Goal: Task Accomplishment & Management: Use online tool/utility

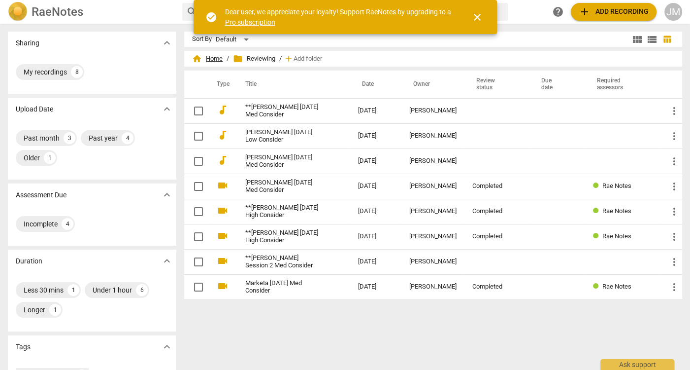
click at [221, 56] on span "home Home" at bounding box center [207, 59] width 31 height 10
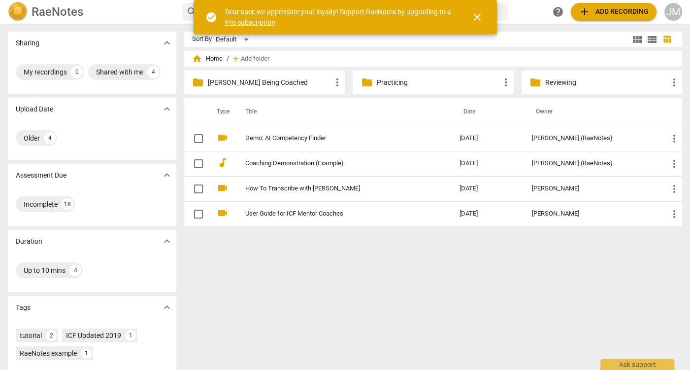
click at [557, 77] on p "Reviewing" at bounding box center [607, 82] width 123 height 10
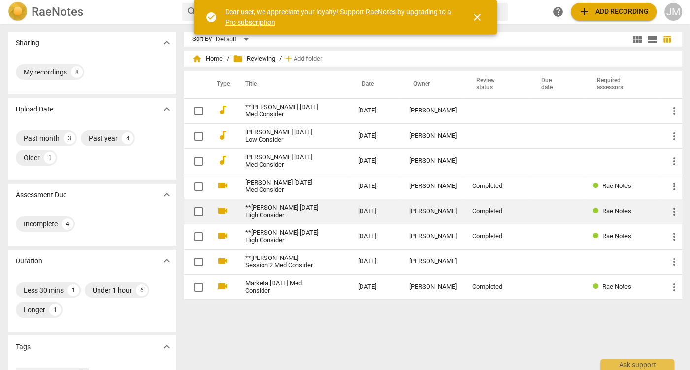
click at [310, 203] on td "**[PERSON_NAME] [DATE] High Consider" at bounding box center [292, 211] width 117 height 25
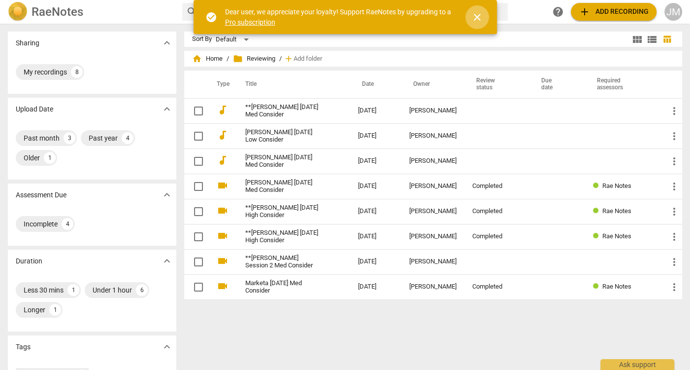
click at [476, 20] on span "close" at bounding box center [478, 17] width 12 height 12
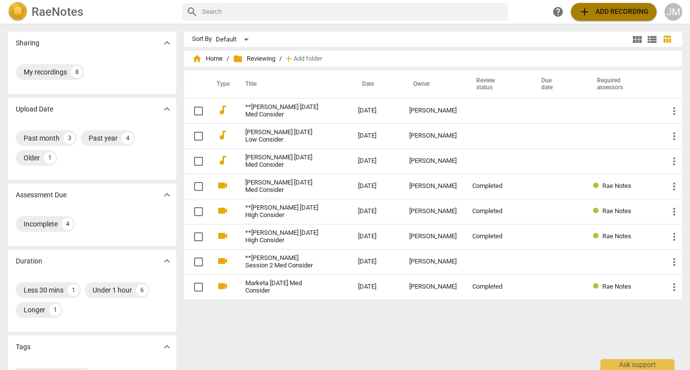
click at [598, 10] on span "add Add recording" at bounding box center [614, 12] width 70 height 12
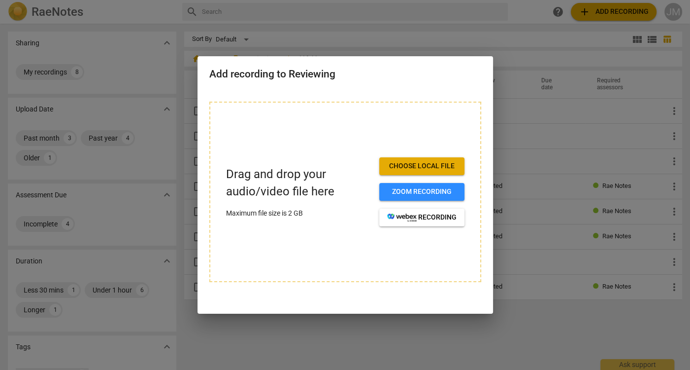
click at [434, 167] on span "Choose local file" at bounding box center [421, 166] width 69 height 10
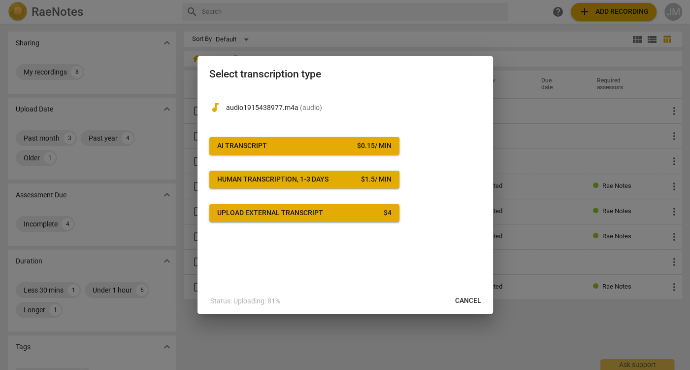
click at [278, 144] on span "AI Transcript $ 0.15 / min" at bounding box center [304, 146] width 174 height 10
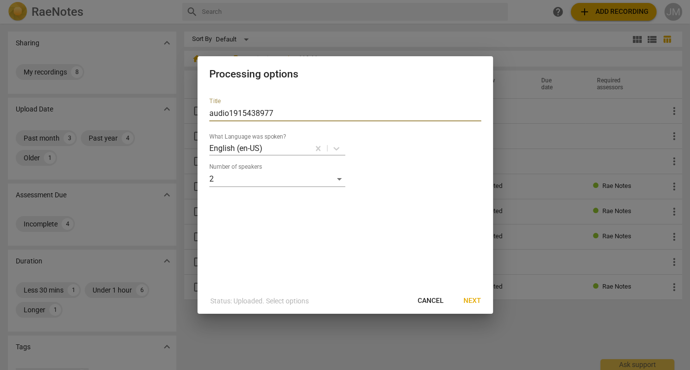
drag, startPoint x: 265, startPoint y: 110, endPoint x: 238, endPoint y: 99, distance: 29.1
click at [238, 101] on div "Title audio1915438977" at bounding box center [345, 110] width 272 height 24
type input "[PERSON_NAME] [DATE]"
click at [470, 300] on span "Next" at bounding box center [473, 301] width 18 height 10
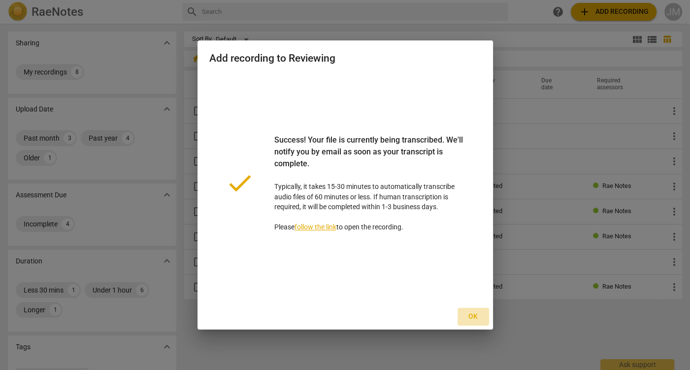
click at [468, 313] on span "Ok" at bounding box center [474, 316] width 16 height 10
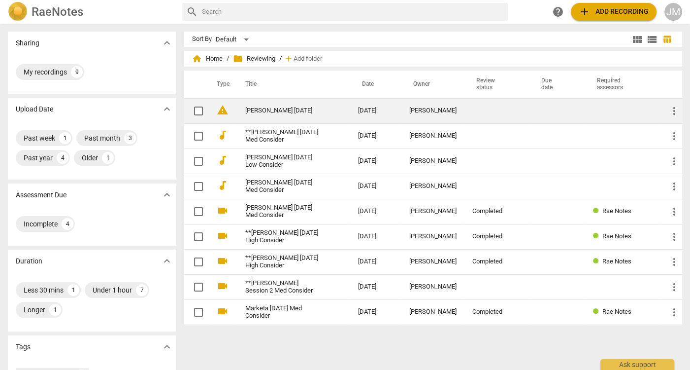
click at [274, 107] on link "[PERSON_NAME] [DATE]" at bounding box center [283, 110] width 77 height 7
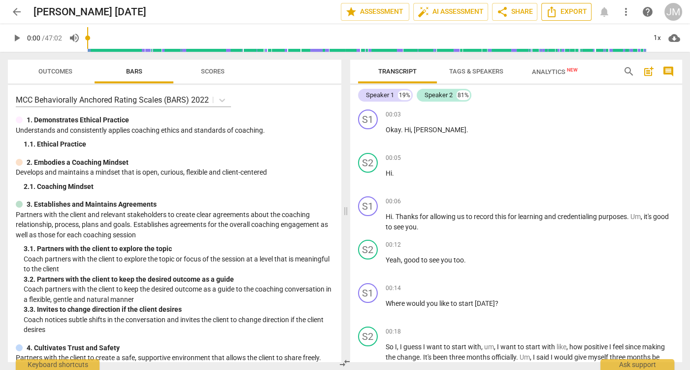
click at [562, 12] on span "Export" at bounding box center [566, 12] width 41 height 12
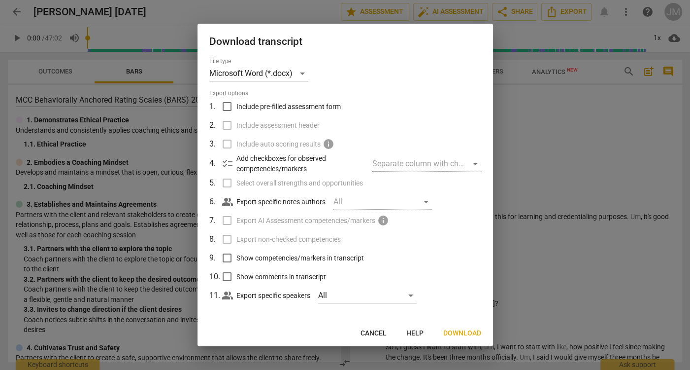
click at [376, 335] on span "Cancel" at bounding box center [374, 333] width 26 height 10
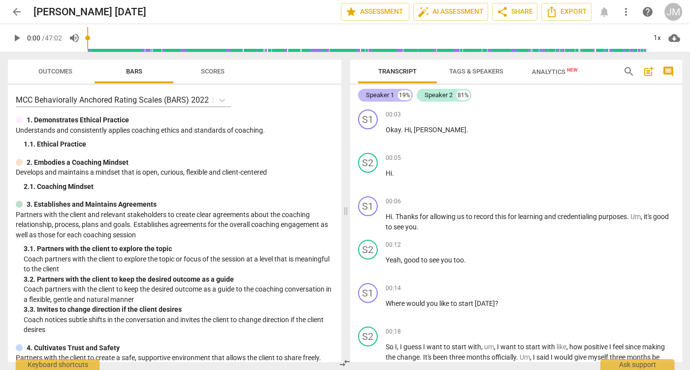
click at [389, 95] on div "Speaker 1" at bounding box center [380, 95] width 28 height 10
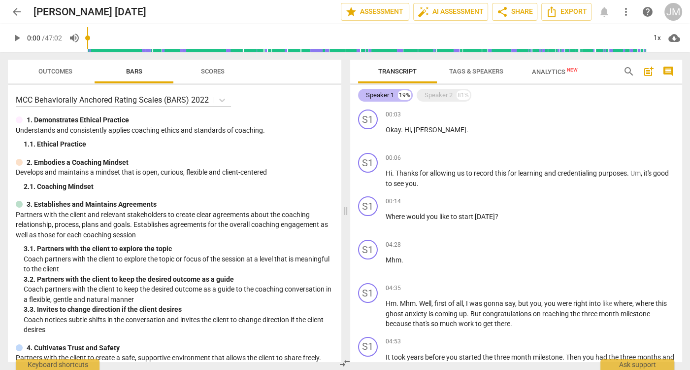
click at [389, 95] on div "Speaker 1" at bounding box center [380, 95] width 28 height 10
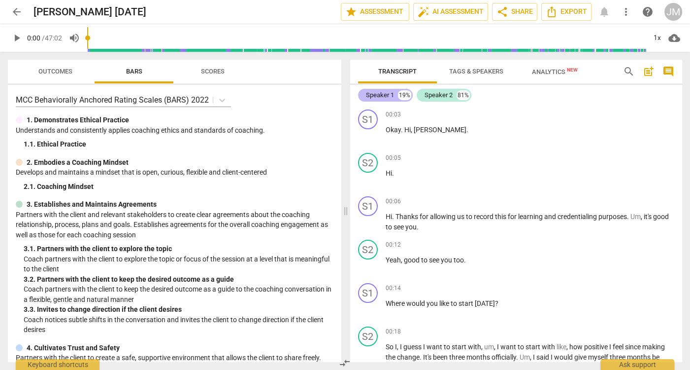
click at [389, 95] on div "Speaker 1" at bounding box center [380, 95] width 28 height 10
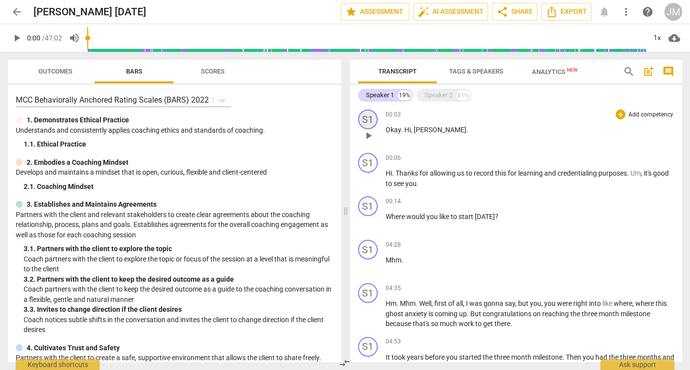
click at [364, 120] on div "S1" at bounding box center [368, 119] width 20 height 20
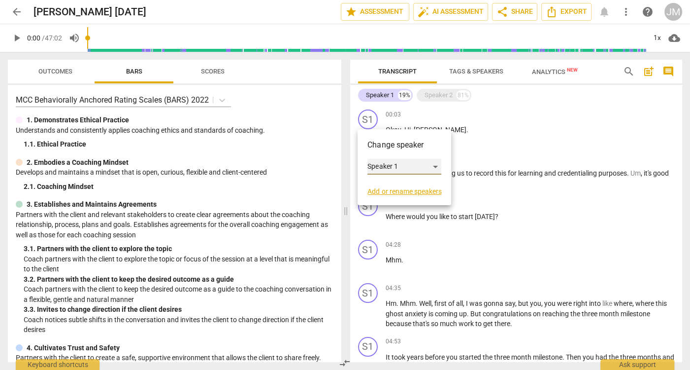
click at [386, 168] on div "Speaker 1" at bounding box center [405, 167] width 74 height 16
click at [390, 140] on div at bounding box center [345, 185] width 690 height 370
click at [396, 93] on div at bounding box center [345, 185] width 690 height 370
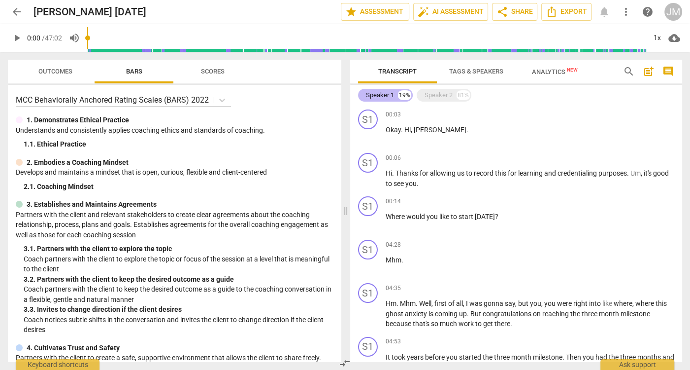
click at [397, 92] on div "Speaker 1 19%" at bounding box center [385, 95] width 55 height 13
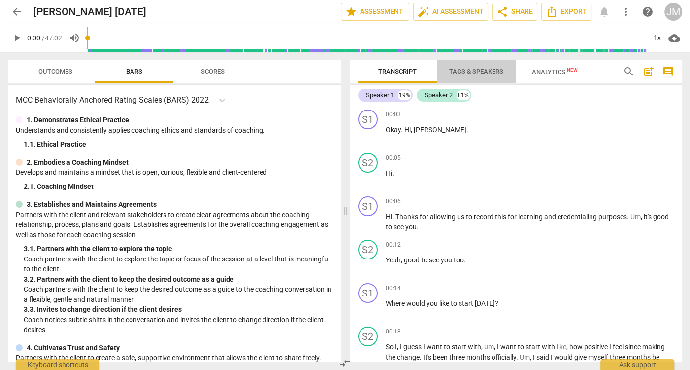
click at [484, 76] on span "Tags & Speakers" at bounding box center [477, 71] width 78 height 13
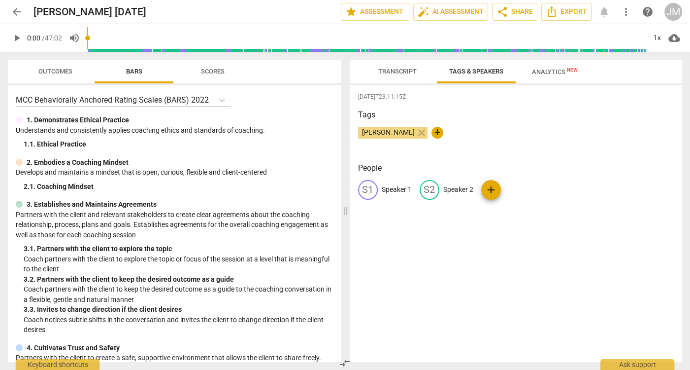
click at [380, 192] on div "S1 Speaker 1" at bounding box center [385, 190] width 54 height 20
type input "[PERSON_NAME]"
click at [522, 187] on p "Speaker 2" at bounding box center [523, 189] width 30 height 10
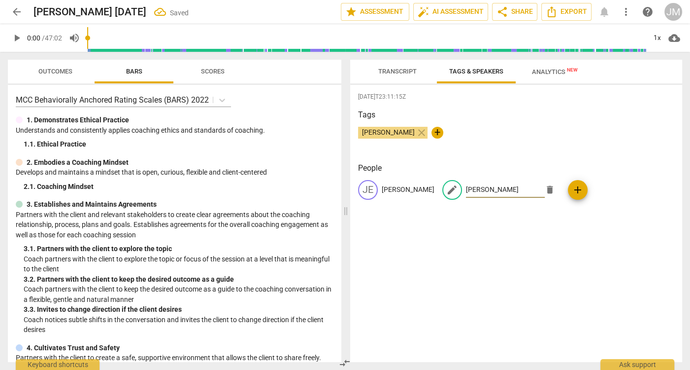
type input "[PERSON_NAME]"
drag, startPoint x: 424, startPoint y: 289, endPoint x: 414, endPoint y: 257, distance: 33.7
click at [424, 289] on div "[DATE]T23:11:15Z Tags [PERSON_NAME] close + People JE [PERSON_NAME] edit [PERSO…" at bounding box center [516, 223] width 333 height 277
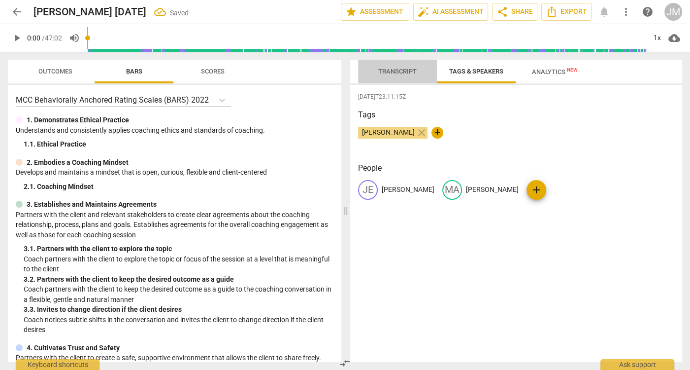
click at [401, 68] on span "Transcript" at bounding box center [398, 71] width 38 height 7
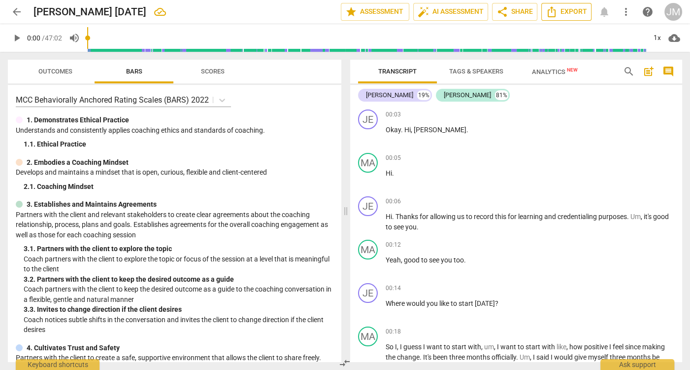
click at [576, 13] on span "Export" at bounding box center [566, 12] width 41 height 12
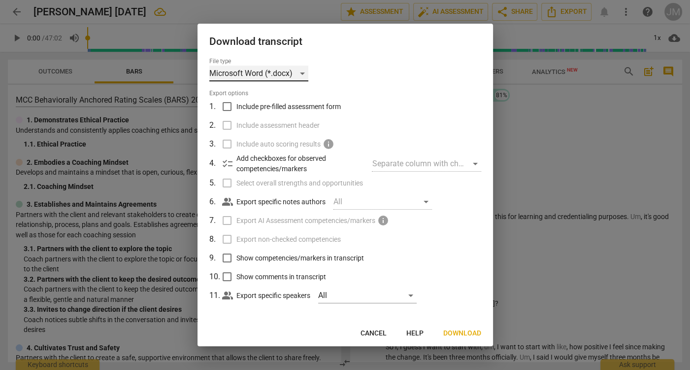
click at [303, 76] on div "Microsoft Word (*.docx)" at bounding box center [258, 74] width 99 height 16
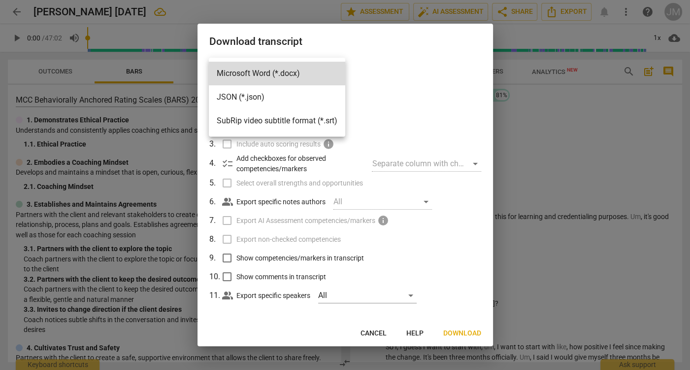
click at [397, 77] on div at bounding box center [345, 185] width 690 height 370
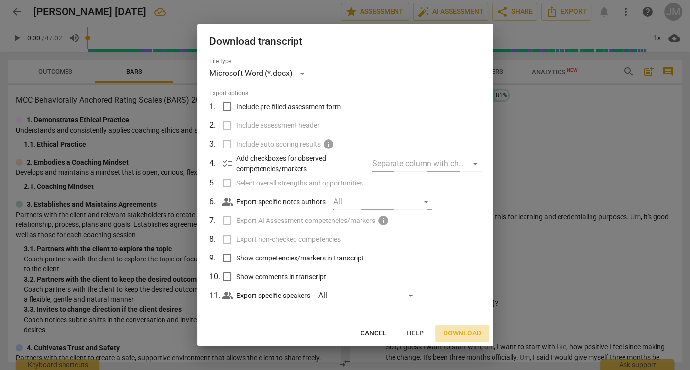
click at [461, 327] on button "Download" at bounding box center [463, 333] width 54 height 18
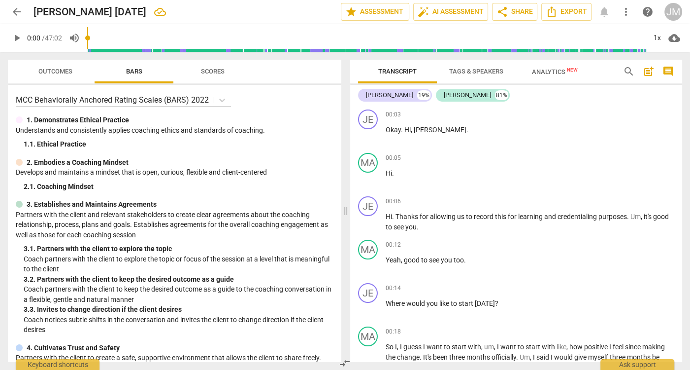
click at [644, 72] on span "post_add" at bounding box center [649, 72] width 12 height 12
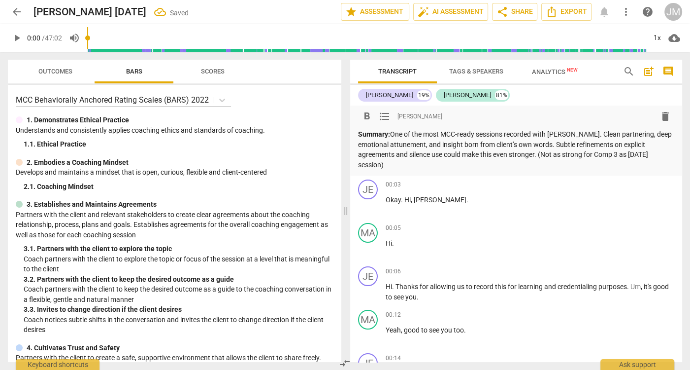
click at [20, 9] on span "arrow_back" at bounding box center [17, 12] width 12 height 12
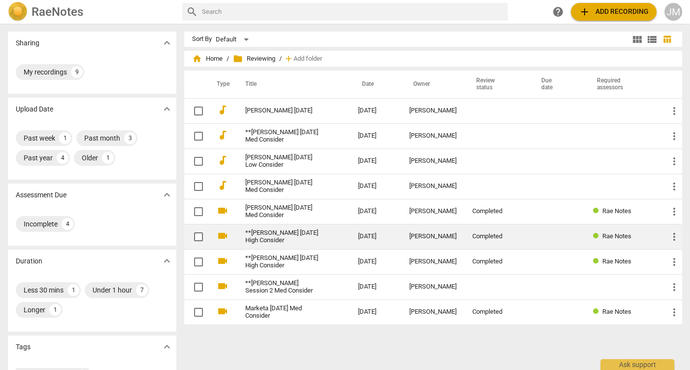
click at [273, 237] on link "**[PERSON_NAME] [DATE] High Consider" at bounding box center [283, 236] width 77 height 15
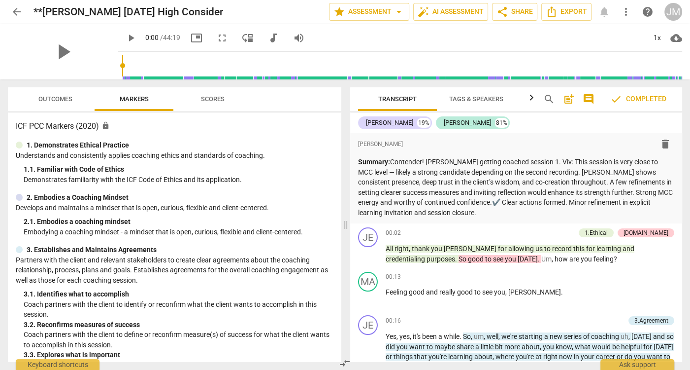
click at [22, 10] on span "arrow_back" at bounding box center [17, 12] width 12 height 12
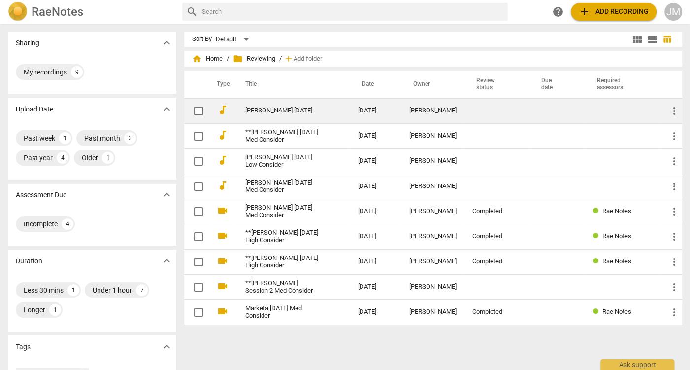
click at [291, 109] on link "[PERSON_NAME] [DATE]" at bounding box center [283, 110] width 77 height 7
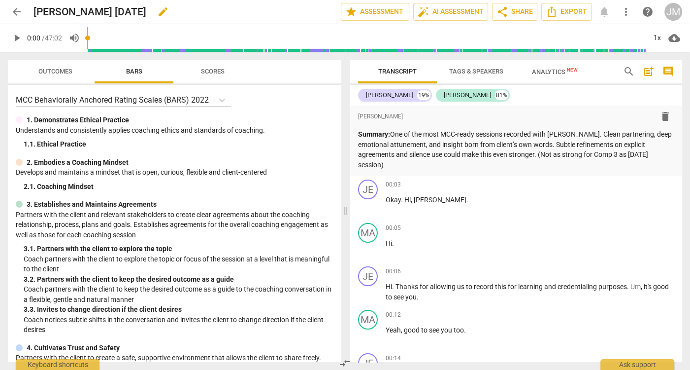
click at [157, 13] on span "edit" at bounding box center [163, 12] width 12 height 12
click at [35, 6] on input "[PERSON_NAME] [DATE]" at bounding box center [166, 11] width 264 height 19
type input "**[PERSON_NAME] [DATE] High"
click at [15, 15] on span "arrow_back" at bounding box center [17, 12] width 12 height 12
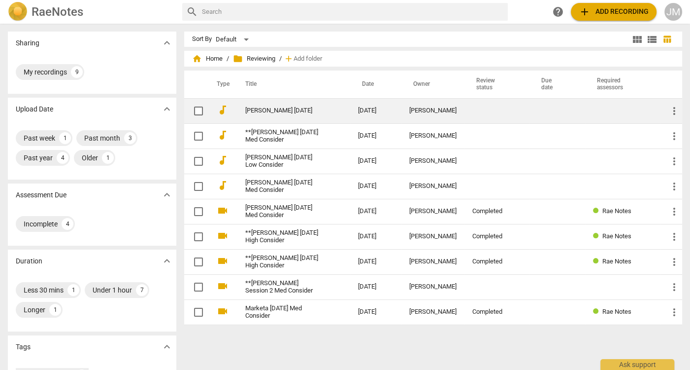
click at [295, 108] on link "[PERSON_NAME] [DATE]" at bounding box center [283, 110] width 77 height 7
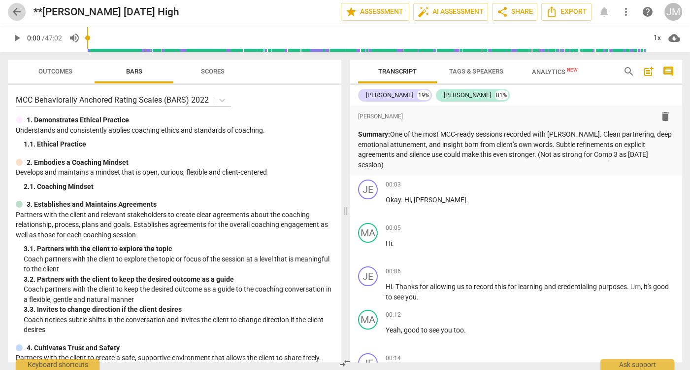
click at [17, 8] on span "arrow_back" at bounding box center [17, 12] width 12 height 12
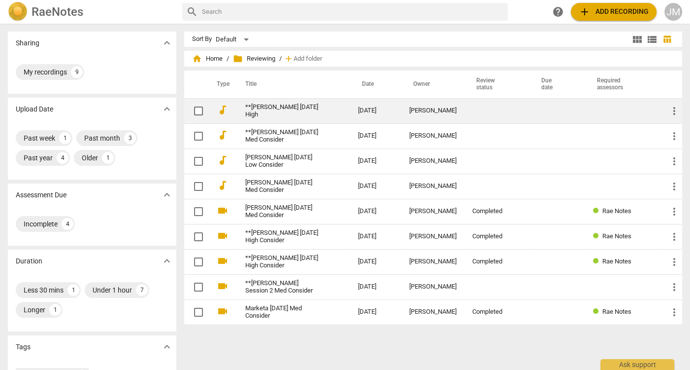
click at [270, 107] on link "**[PERSON_NAME] [DATE] High" at bounding box center [283, 110] width 77 height 15
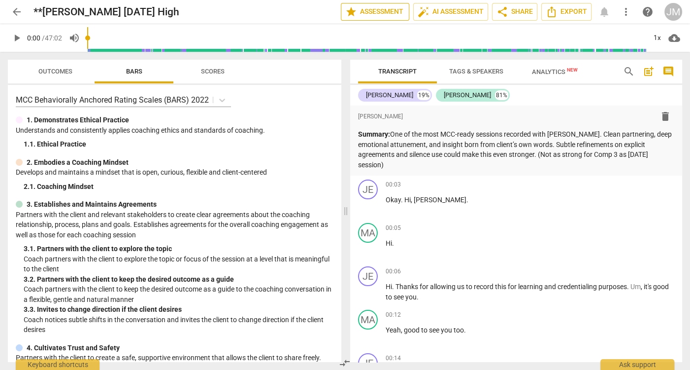
click at [390, 10] on span "star Assessment" at bounding box center [375, 12] width 60 height 12
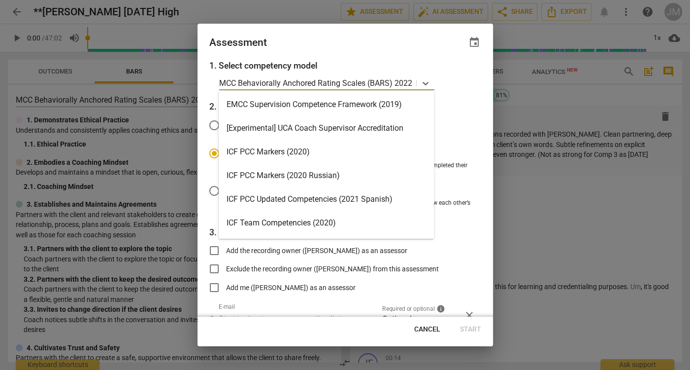
click at [359, 79] on p "MCC Behaviorally Anchored Rating Scales (BARS) 2022" at bounding box center [315, 82] width 193 height 11
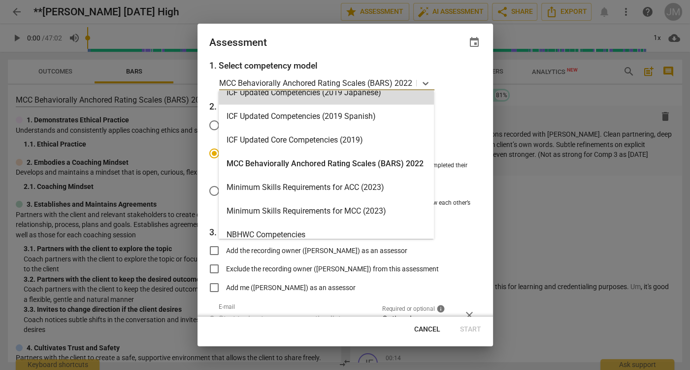
scroll to position [157, 0]
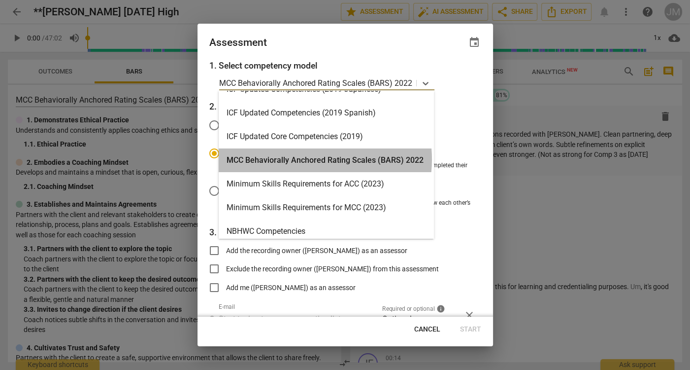
click at [302, 159] on div "MCC Behaviorally Anchored Rating Scales (BARS) 2022" at bounding box center [326, 160] width 215 height 24
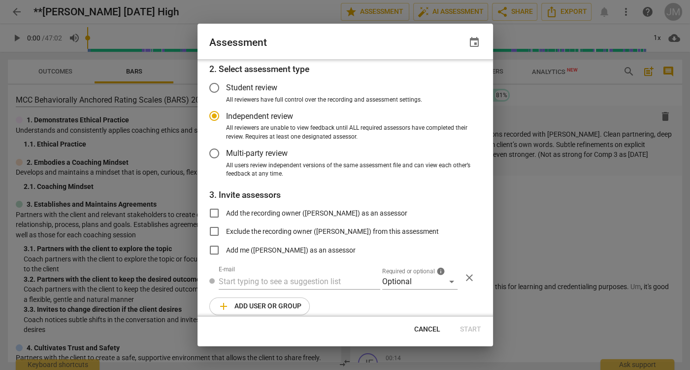
scroll to position [47, 0]
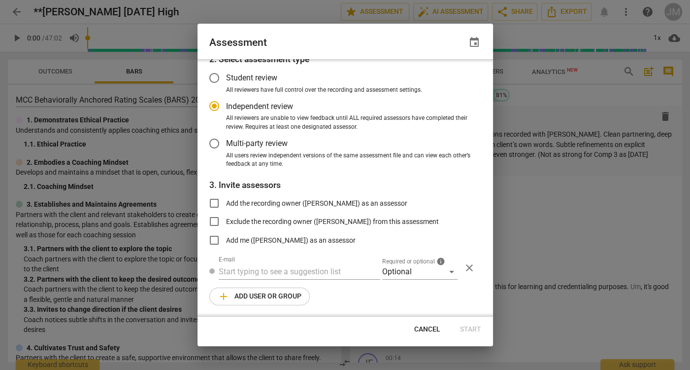
radio input "false"
click at [382, 205] on span "Add the recording owner ([PERSON_NAME]) as an assessor" at bounding box center [316, 203] width 181 height 10
click at [226, 205] on input "Add the recording owner ([PERSON_NAME]) as an assessor" at bounding box center [215, 203] width 24 height 24
checkbox input "true"
radio input "false"
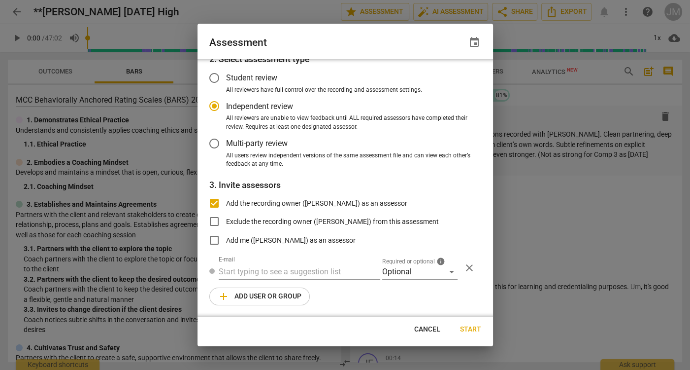
click at [369, 201] on span "Add the recording owner ([PERSON_NAME]) as an assessor" at bounding box center [316, 203] width 181 height 10
click at [226, 201] on input "Add the recording owner ([PERSON_NAME]) as an assessor" at bounding box center [215, 203] width 24 height 24
checkbox input "false"
radio input "false"
click at [337, 240] on span "Add me ([PERSON_NAME]) as an assessor" at bounding box center [291, 240] width 130 height 10
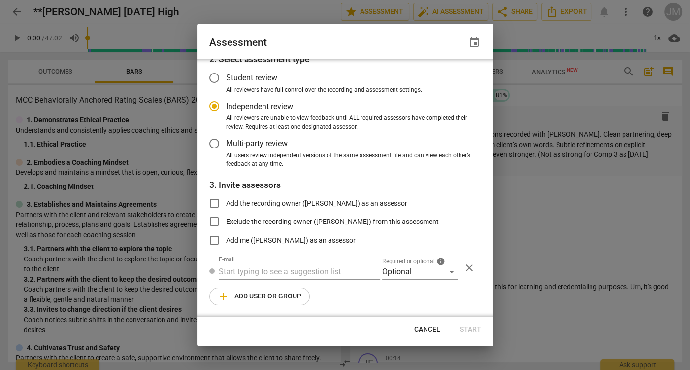
click at [226, 240] on input "Add me ([PERSON_NAME]) as an assessor" at bounding box center [215, 240] width 24 height 24
checkbox input "true"
click at [471, 330] on span "Start" at bounding box center [470, 329] width 21 height 10
radio input "false"
type input "[PERSON_NAME] <[PERSON_NAME][EMAIL_ADDRESS][DOMAIN_NAME]>"
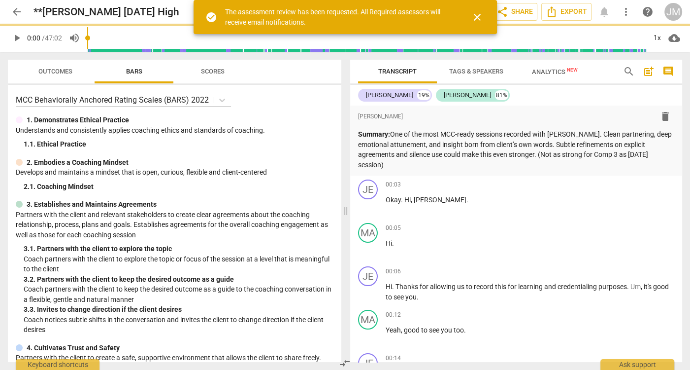
scroll to position [0, 0]
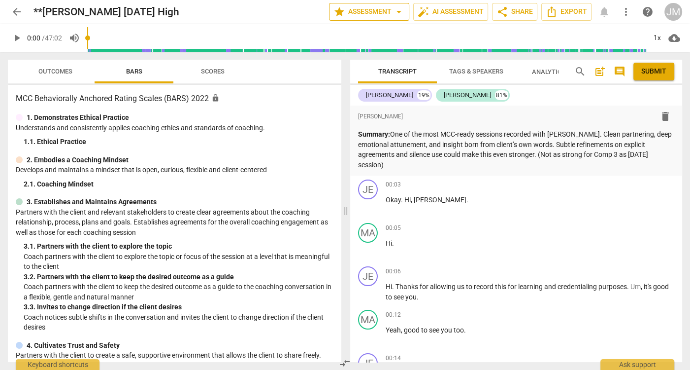
click at [376, 15] on span "star Assessment arrow_drop_down" at bounding box center [369, 12] width 71 height 12
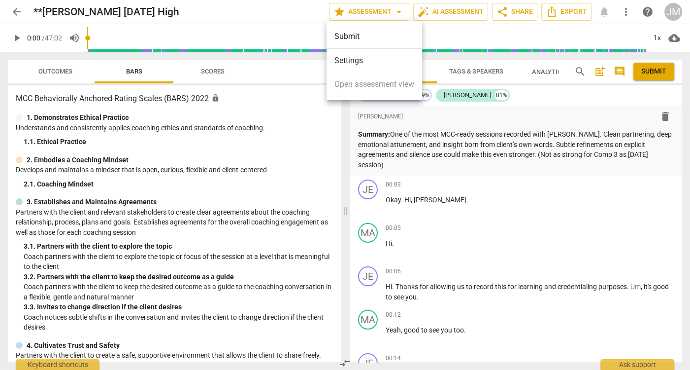
click at [374, 55] on li "Settings" at bounding box center [375, 61] width 96 height 24
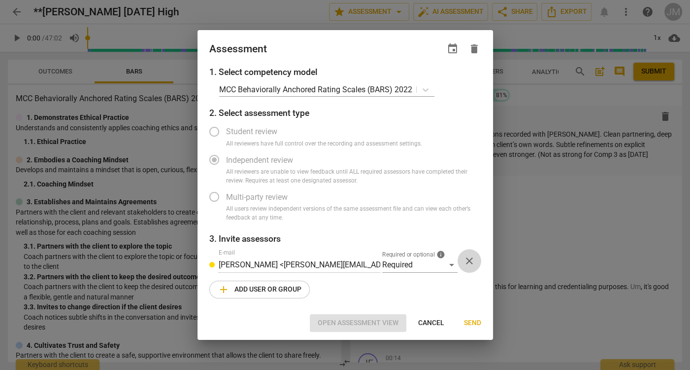
click at [468, 258] on span "close" at bounding box center [470, 261] width 12 height 12
radio input "false"
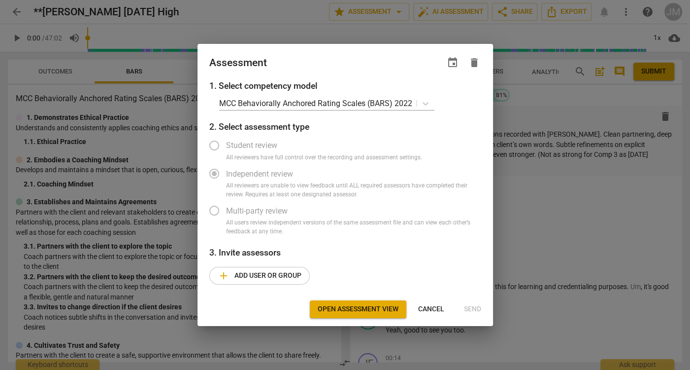
click at [215, 146] on label "Student review" at bounding box center [338, 146] width 271 height 24
click at [366, 305] on span "Open assessment view" at bounding box center [358, 309] width 81 height 10
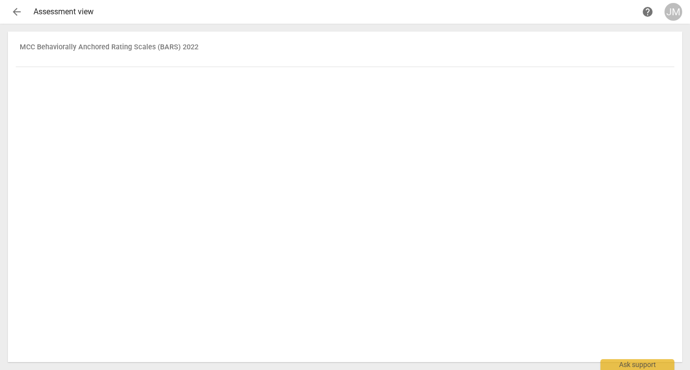
click at [14, 11] on span "arrow_back" at bounding box center [17, 12] width 12 height 12
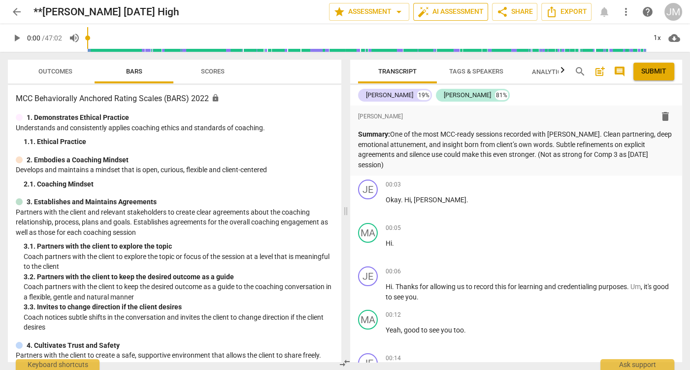
click at [441, 11] on span "auto_fix_high AI Assessment" at bounding box center [451, 12] width 66 height 12
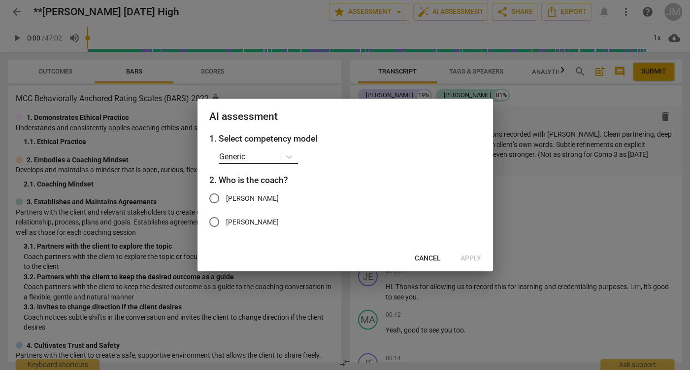
click at [275, 158] on div at bounding box center [262, 156] width 33 height 11
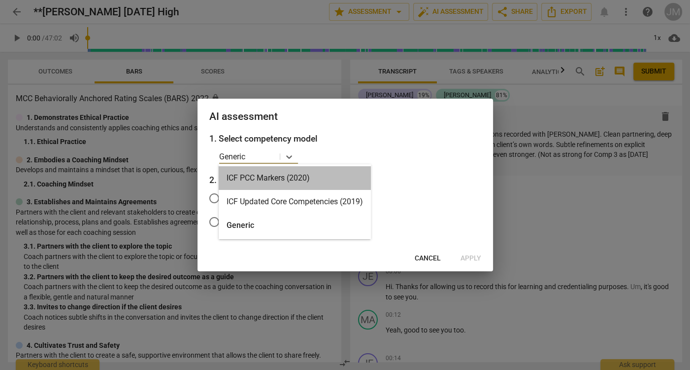
click at [321, 177] on div "ICF PCC Markers (2020)" at bounding box center [295, 178] width 152 height 24
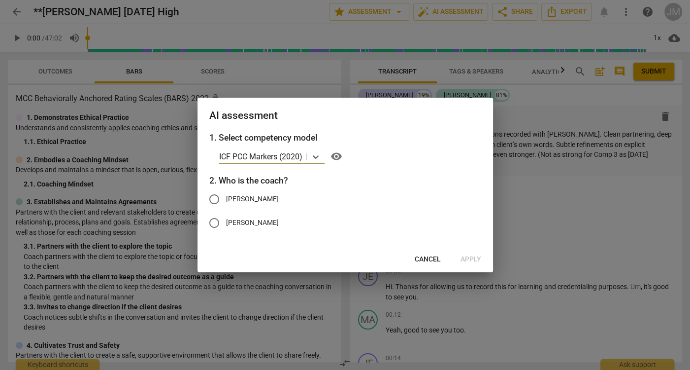
click at [239, 199] on span "[PERSON_NAME]" at bounding box center [252, 199] width 53 height 10
click at [226, 199] on input "[PERSON_NAME]" at bounding box center [215, 199] width 24 height 24
radio input "true"
click at [478, 258] on span "Apply" at bounding box center [471, 259] width 21 height 10
